Goal: Information Seeking & Learning: Learn about a topic

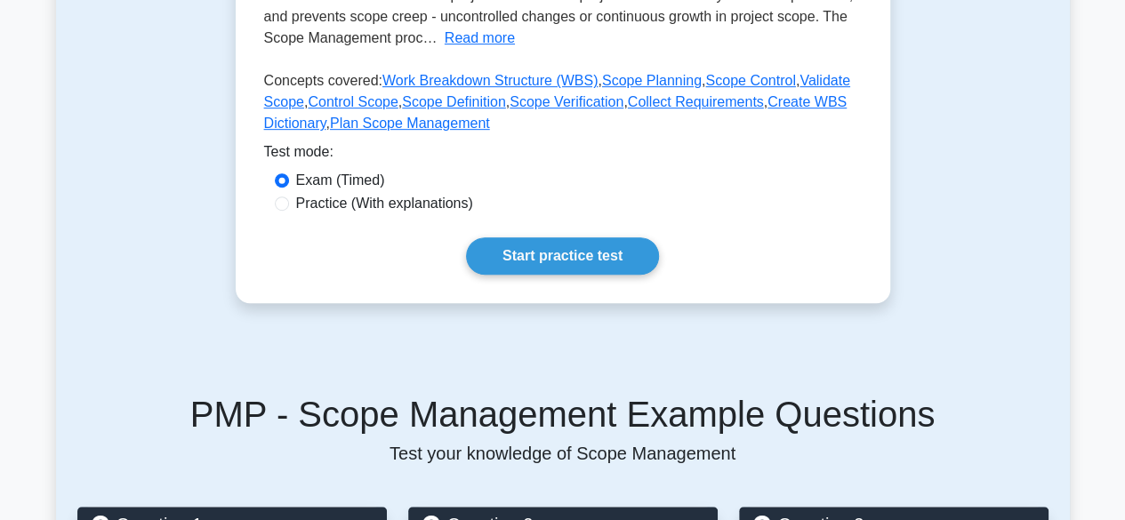
scroll to position [445, 0]
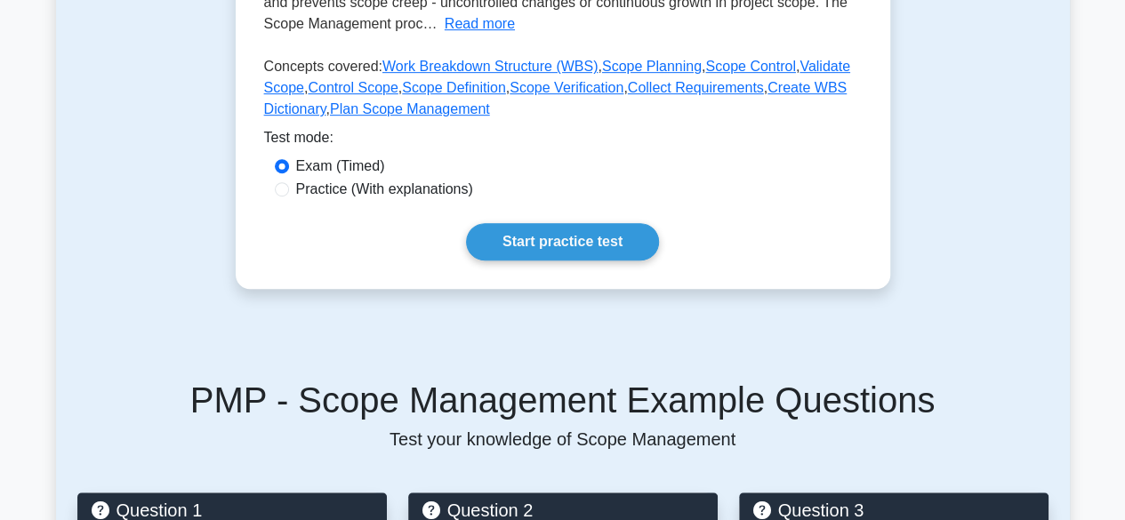
click at [298, 189] on label "Practice (With explanations)" at bounding box center [384, 189] width 177 height 21
click at [289, 189] on input "Practice (With explanations)" at bounding box center [282, 189] width 14 height 14
radio input "true"
click at [558, 234] on link "Start practice test" at bounding box center [562, 241] width 193 height 37
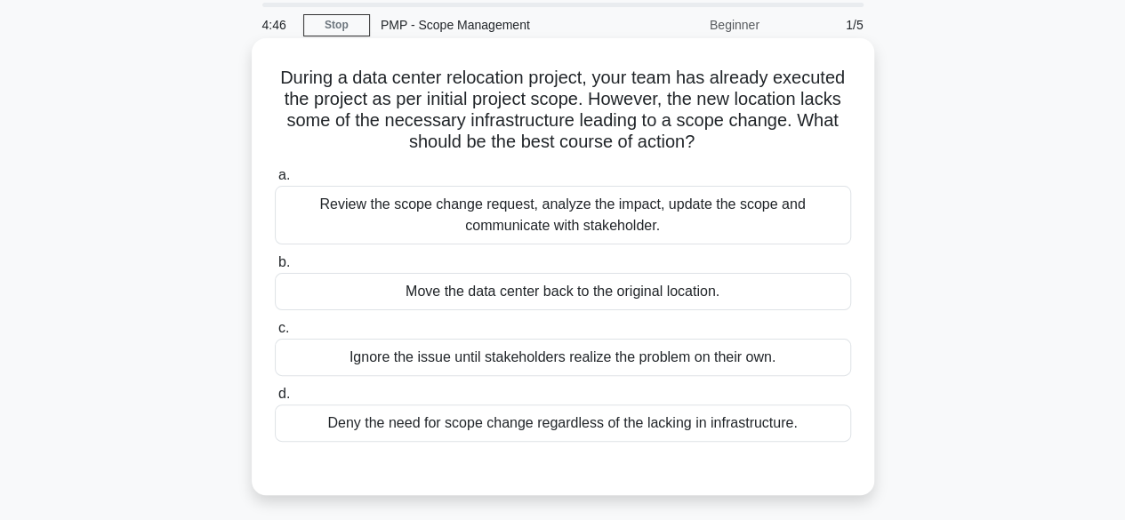
scroll to position [89, 0]
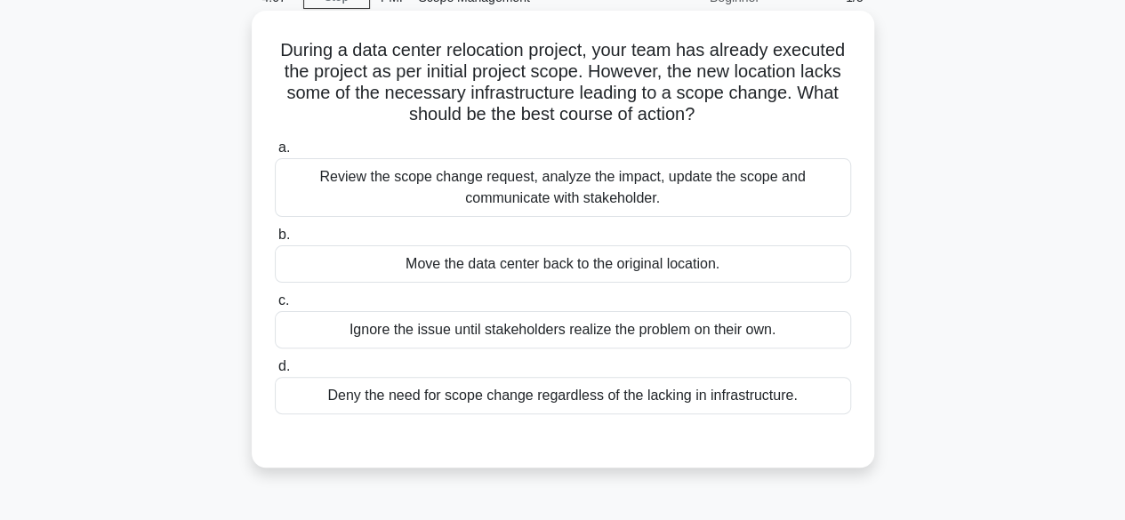
click at [456, 194] on div "Review the scope change request, analyze the impact, update the scope and commu…" at bounding box center [563, 187] width 577 height 59
click at [275, 154] on input "a. Review the scope change request, analyze the impact, update the scope and co…" at bounding box center [275, 148] width 0 height 12
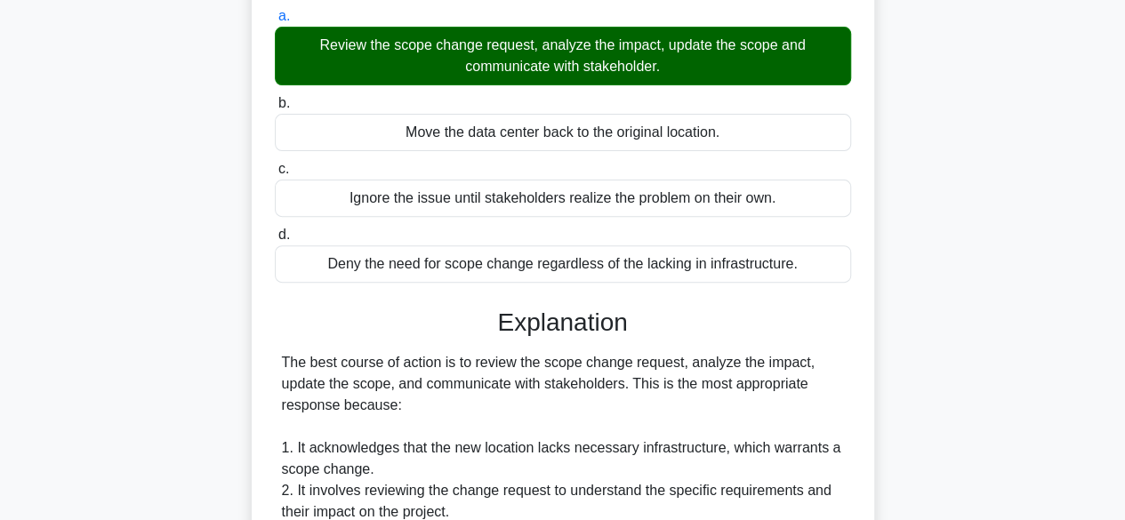
scroll to position [193, 0]
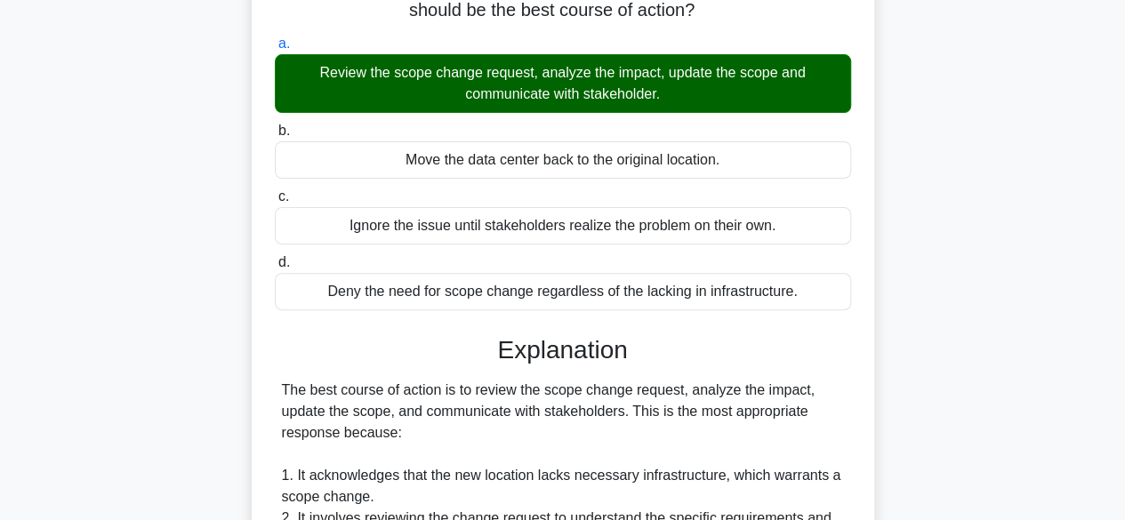
click at [495, 165] on div "Move the data center back to the original location." at bounding box center [563, 159] width 577 height 37
click at [275, 137] on input "b. Move the data center back to the original location." at bounding box center [275, 131] width 0 height 12
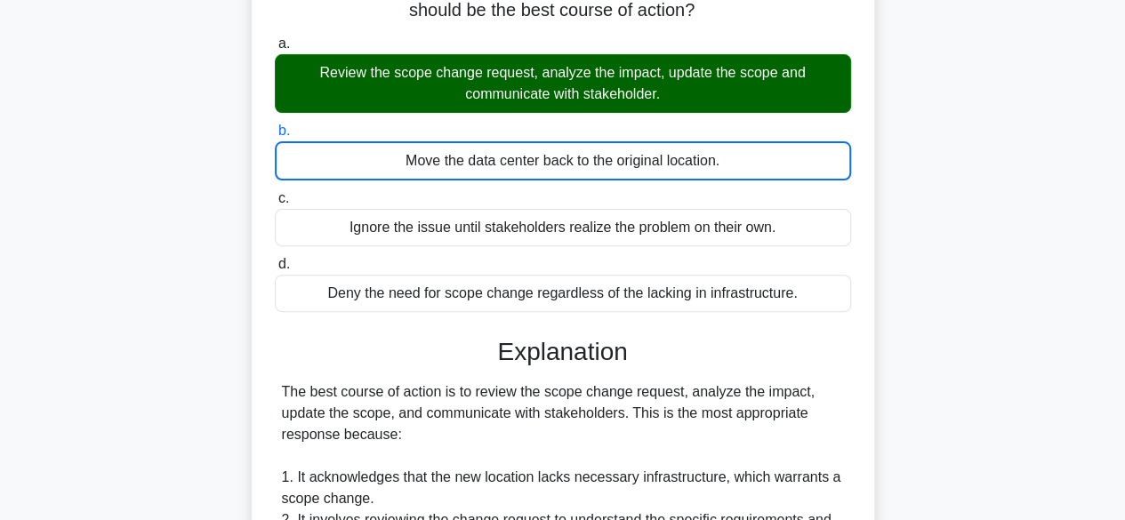
click at [495, 165] on div "Move the data center back to the original location." at bounding box center [563, 160] width 577 height 39
click at [275, 137] on input "b. Move the data center back to the original location." at bounding box center [275, 131] width 0 height 12
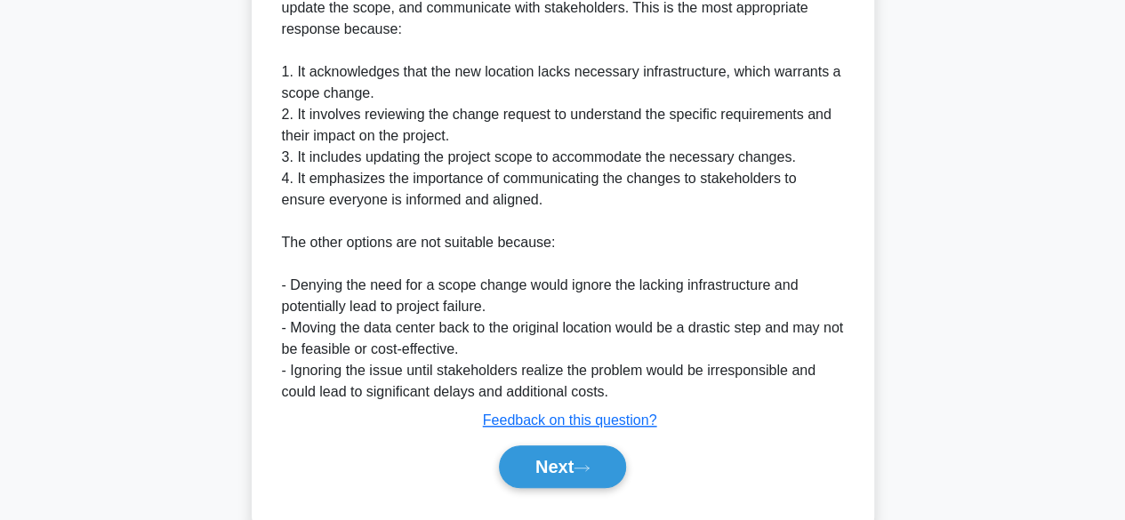
scroll to position [641, 0]
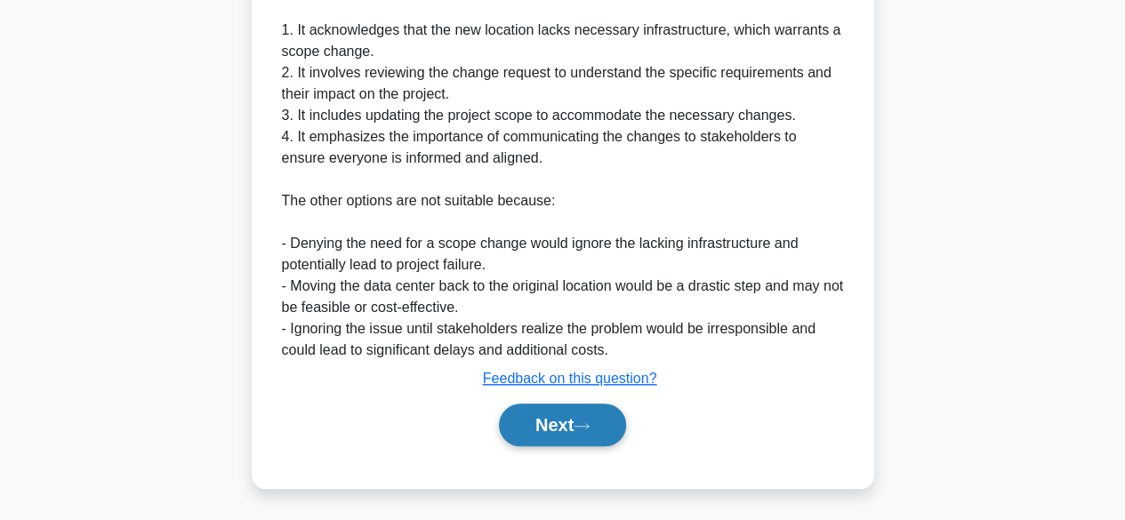
click at [578, 421] on button "Next" at bounding box center [562, 425] width 127 height 43
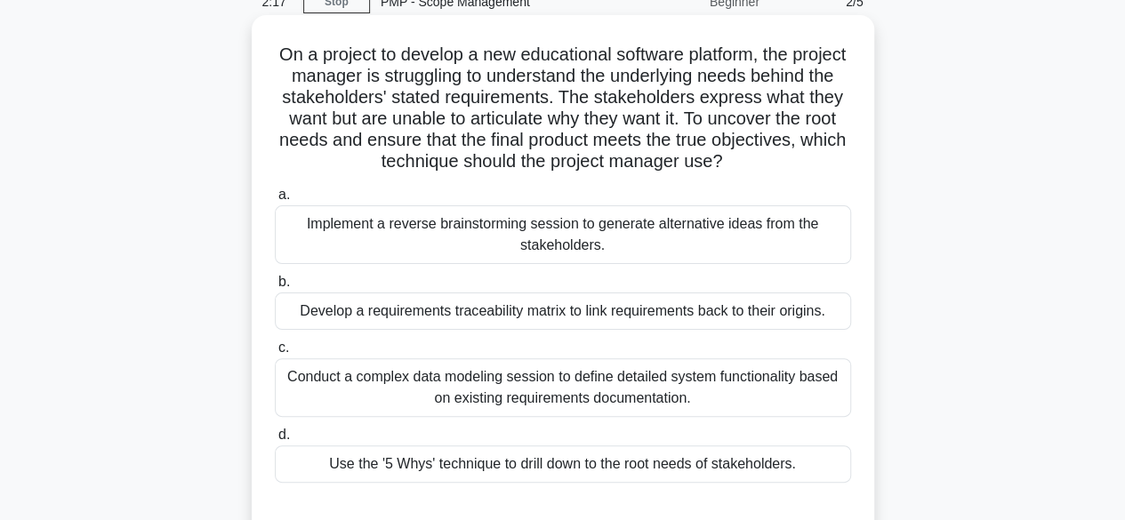
scroll to position [173, 0]
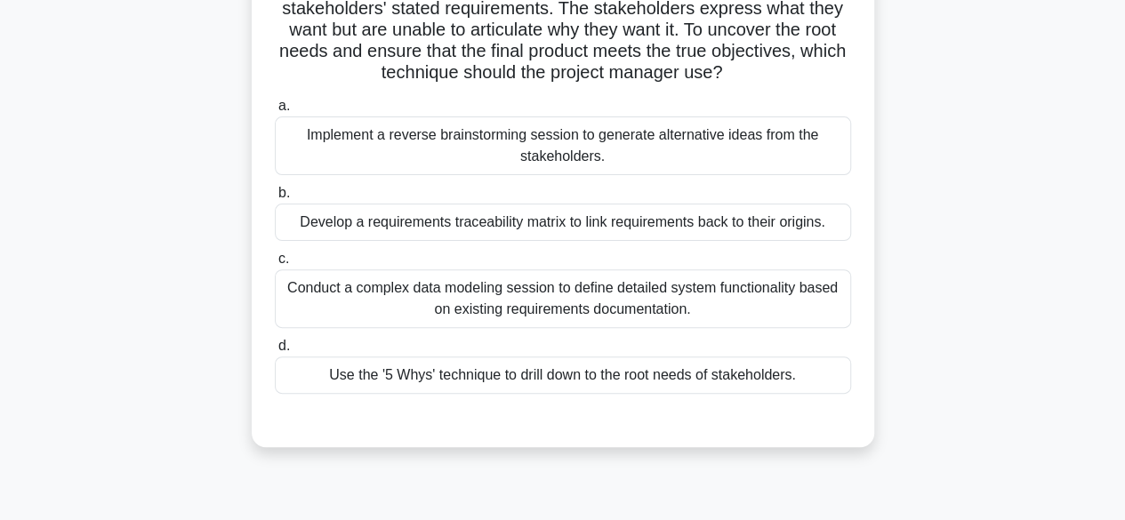
click at [561, 375] on div "Use the '5 Whys' technique to drill down to the root needs of stakeholders." at bounding box center [563, 375] width 577 height 37
click at [317, 376] on div "Use the '5 Whys' technique to drill down to the root needs of stakeholders." at bounding box center [563, 375] width 577 height 37
click at [275, 352] on input "d. Use the '5 Whys' technique to drill down to the root needs of stakeholders." at bounding box center [275, 347] width 0 height 12
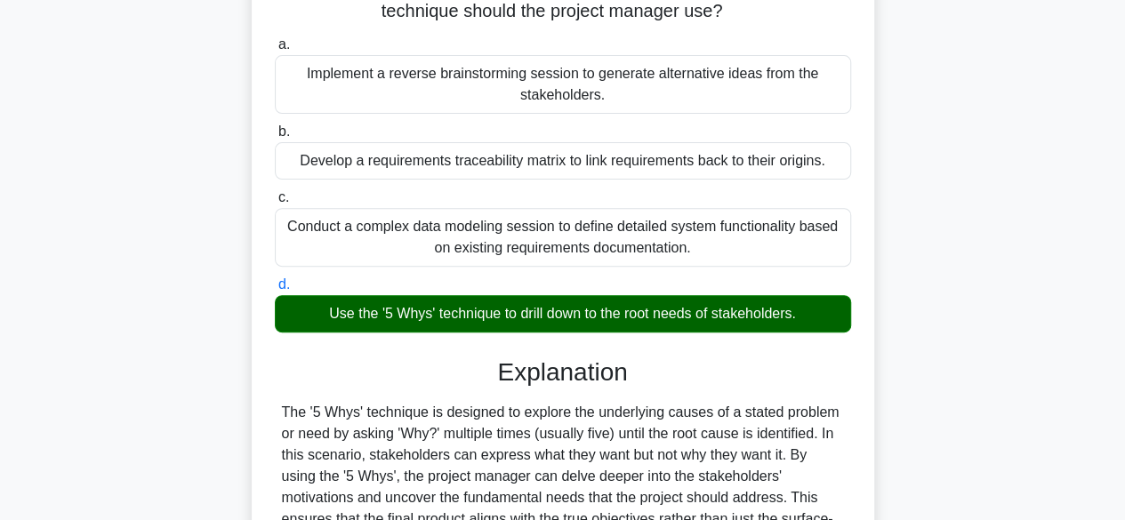
scroll to position [262, 0]
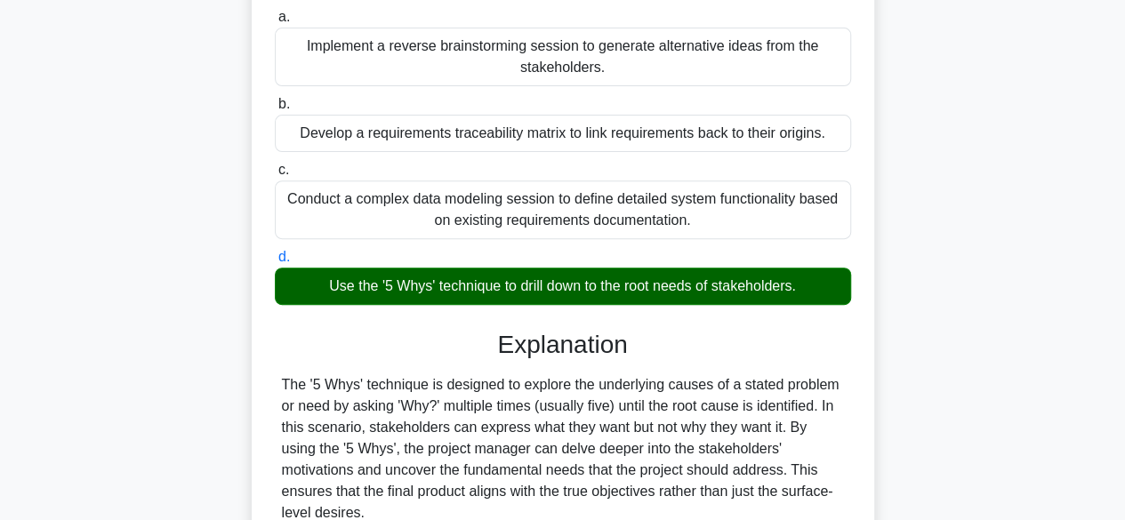
click at [375, 210] on div "Conduct a complex data modeling session to define detailed system functionality…" at bounding box center [563, 210] width 577 height 59
click at [275, 176] on input "c. Conduct a complex data modeling session to define detailed system functional…" at bounding box center [275, 171] width 0 height 12
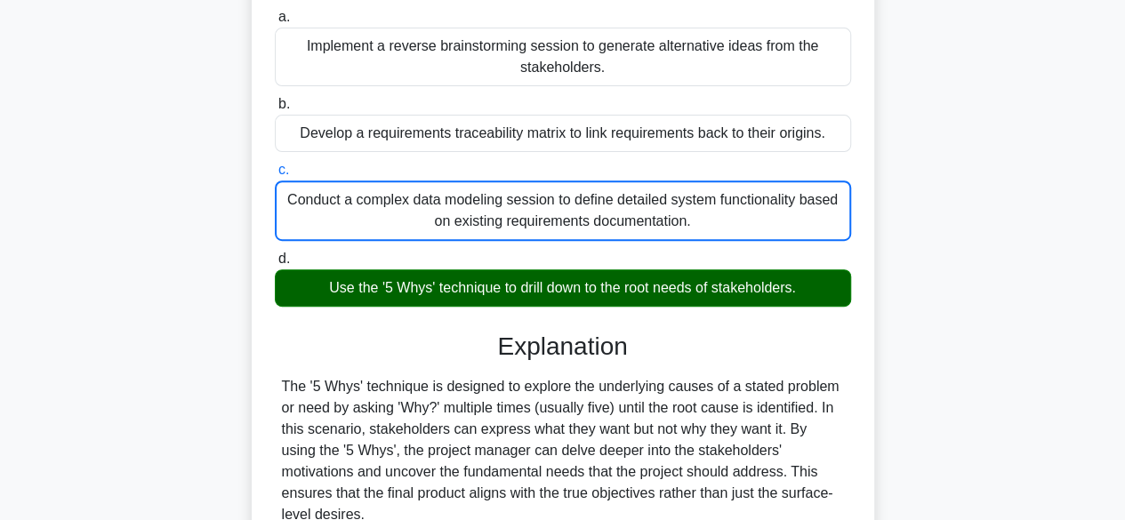
click at [294, 291] on div "Use the '5 Whys' technique to drill down to the root needs of stakeholders." at bounding box center [563, 288] width 577 height 37
click at [275, 265] on input "d. Use the '5 Whys' technique to drill down to the root needs of stakeholders." at bounding box center [275, 260] width 0 height 12
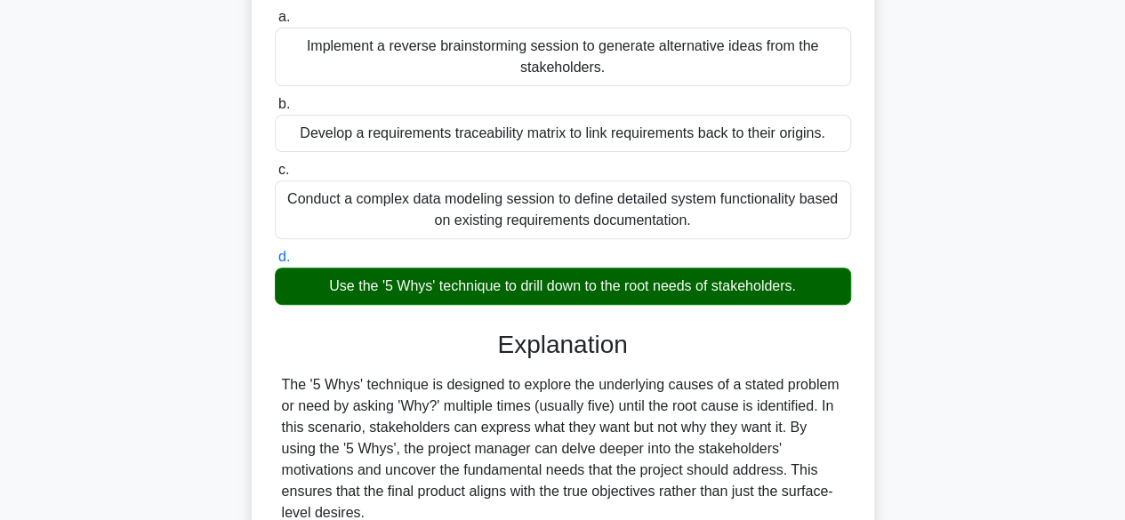
click at [294, 291] on div "Use the '5 Whys' technique to drill down to the root needs of stakeholders." at bounding box center [563, 286] width 577 height 37
click at [275, 263] on input "d. Use the '5 Whys' technique to drill down to the root needs of stakeholders." at bounding box center [275, 258] width 0 height 12
click at [341, 214] on div "Conduct a complex data modeling session to define detailed system functionality…" at bounding box center [563, 210] width 577 height 59
click at [275, 176] on input "c. Conduct a complex data modeling session to define detailed system functional…" at bounding box center [275, 171] width 0 height 12
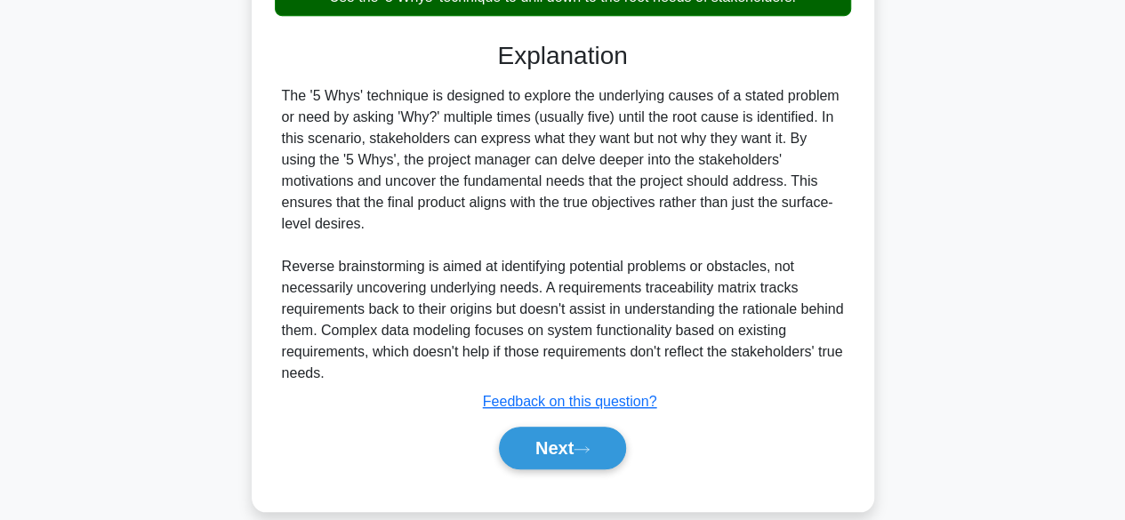
scroll to position [555, 0]
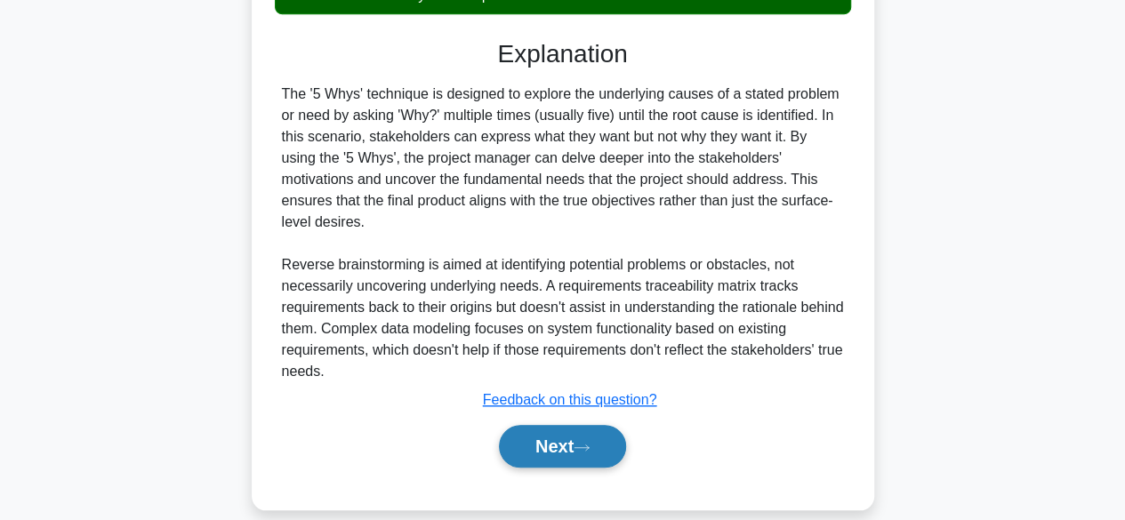
click at [572, 425] on button "Next" at bounding box center [562, 446] width 127 height 43
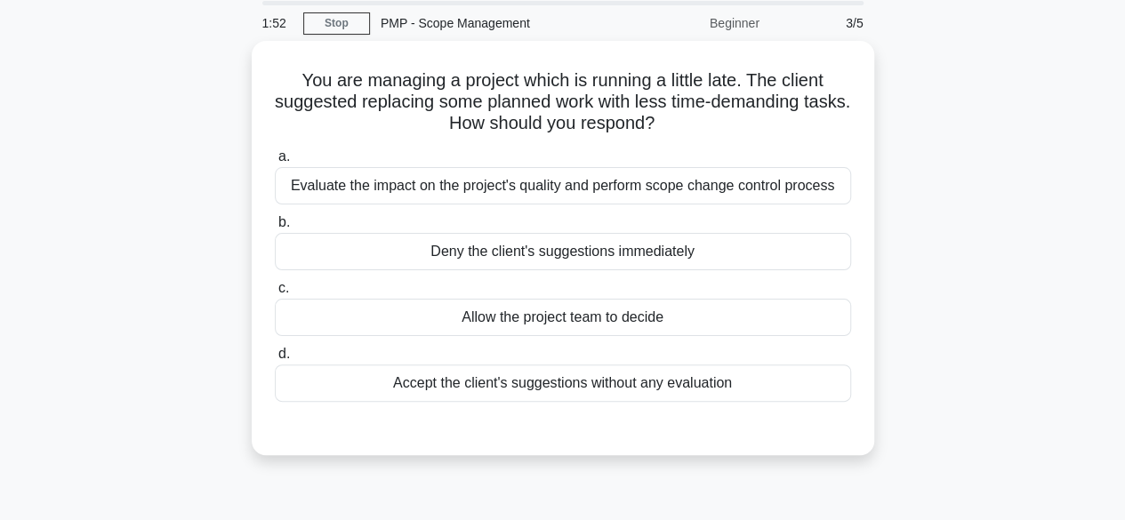
scroll to position [0, 0]
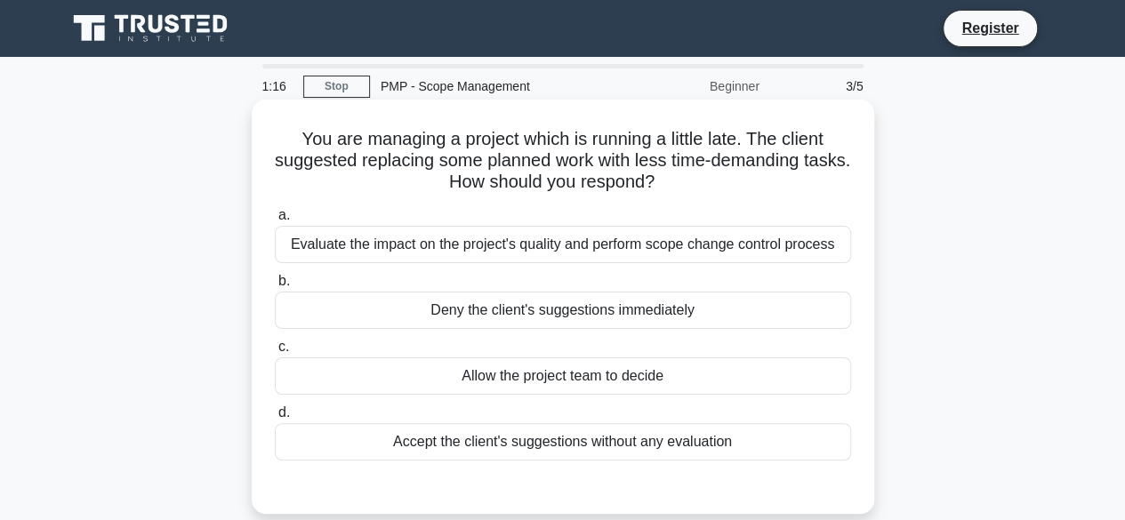
click at [467, 237] on div "Evaluate the impact on the project's quality and perform scope change control p…" at bounding box center [563, 244] width 577 height 37
click at [288, 230] on div "Evaluate the impact on the project's quality and perform scope change control p…" at bounding box center [563, 244] width 577 height 37
click at [275, 222] on input "a. Evaluate the impact on the project's quality and perform scope change contro…" at bounding box center [275, 216] width 0 height 12
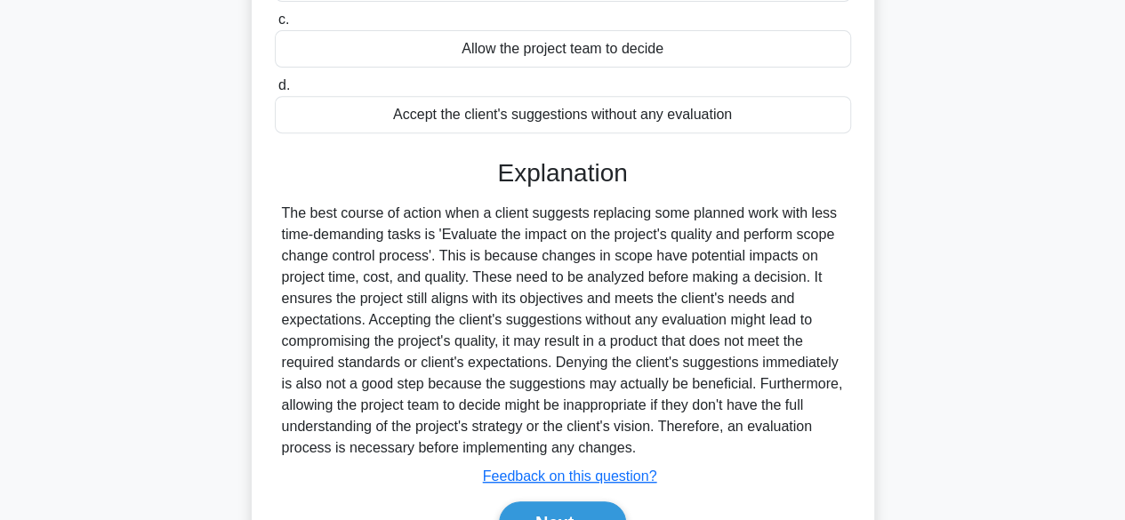
scroll to position [356, 0]
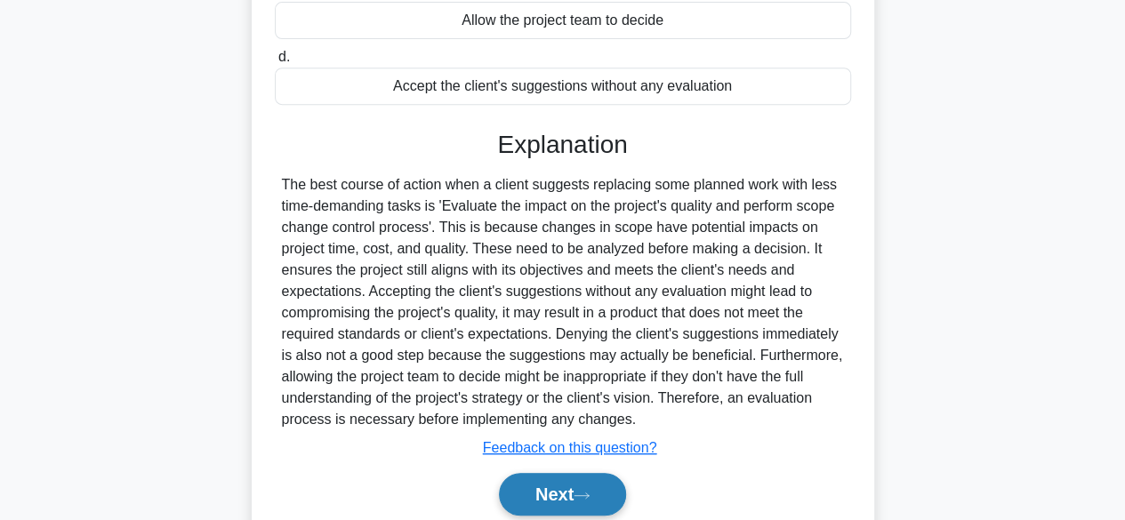
click at [572, 500] on button "Next" at bounding box center [562, 494] width 127 height 43
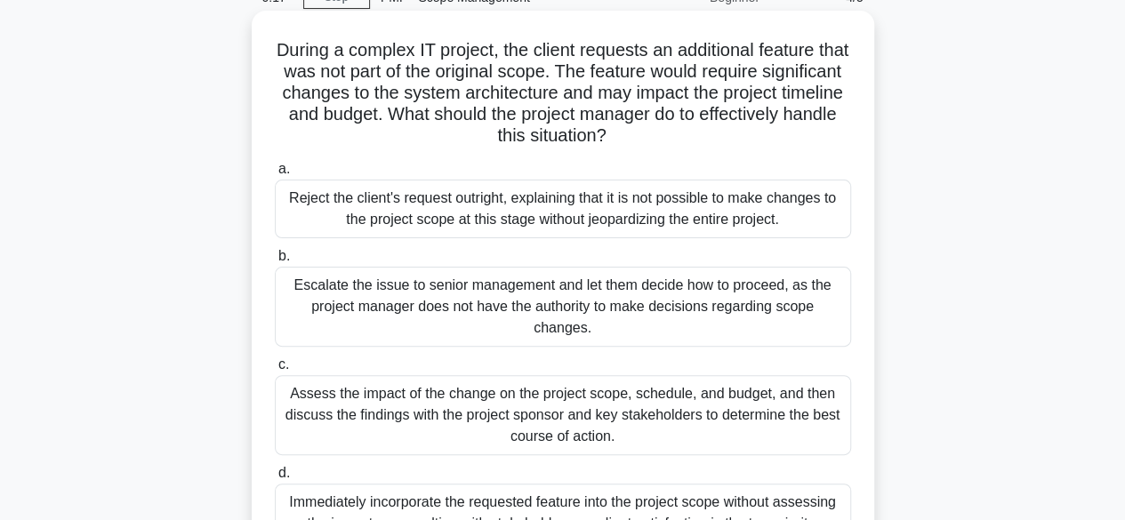
scroll to position [267, 0]
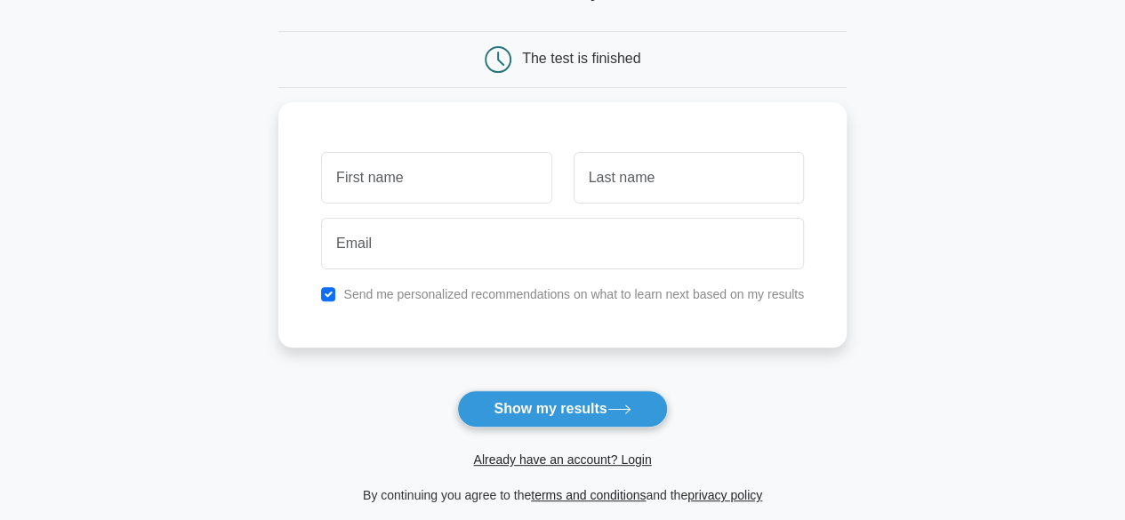
scroll to position [356, 0]
